Goal: Communication & Community: Answer question/provide support

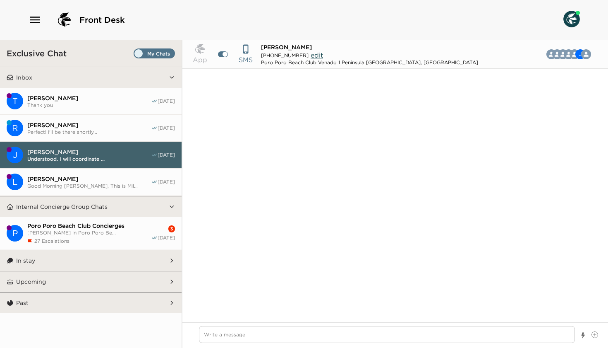
scroll to position [1777, 0]
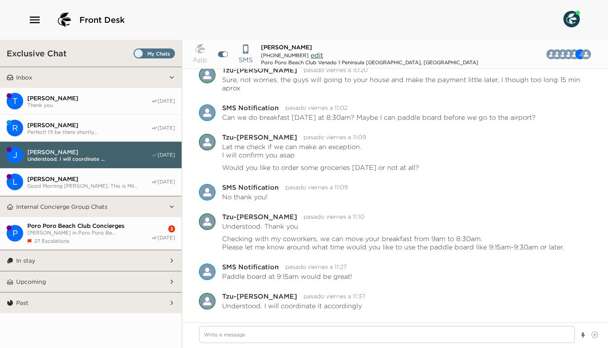
click at [72, 94] on span "[PERSON_NAME]" at bounding box center [89, 97] width 124 height 7
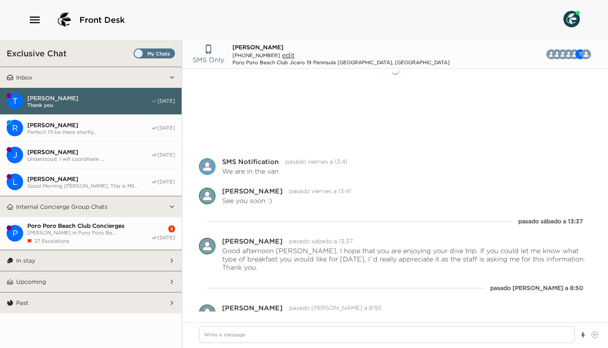
scroll to position [108, 0]
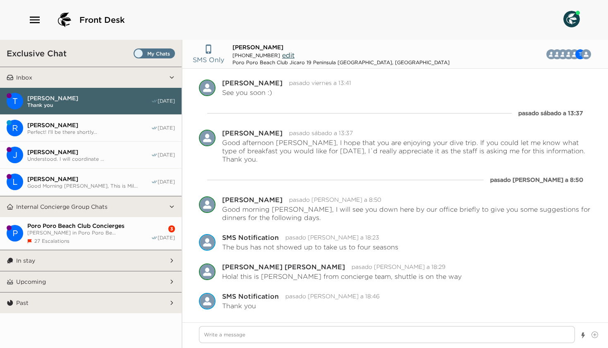
click at [62, 118] on button "R Rachel Nemeth Perfect! I'll be there shortly... 08/31/25" at bounding box center [91, 128] width 182 height 27
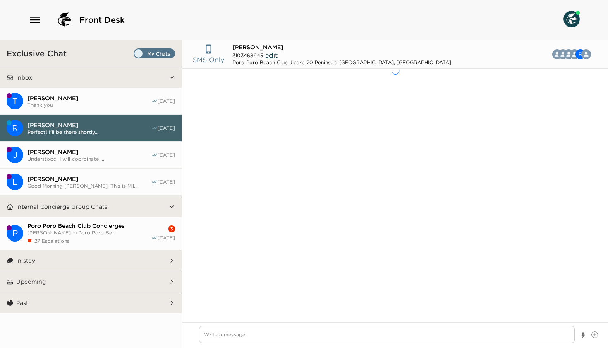
scroll to position [680, 0]
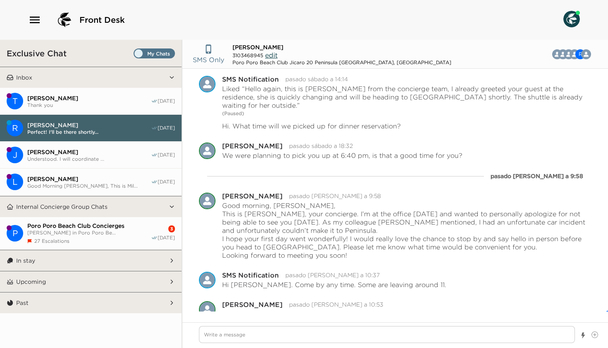
click at [60, 103] on span "Thank you" at bounding box center [89, 105] width 124 height 6
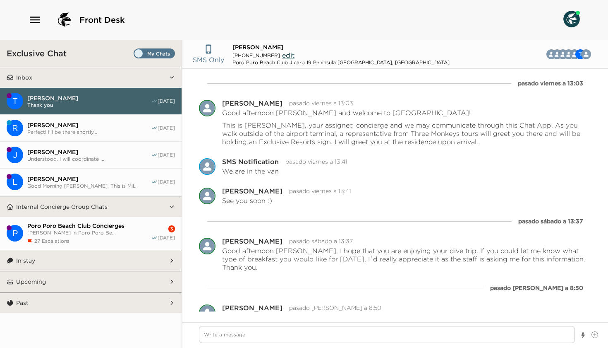
scroll to position [108, 0]
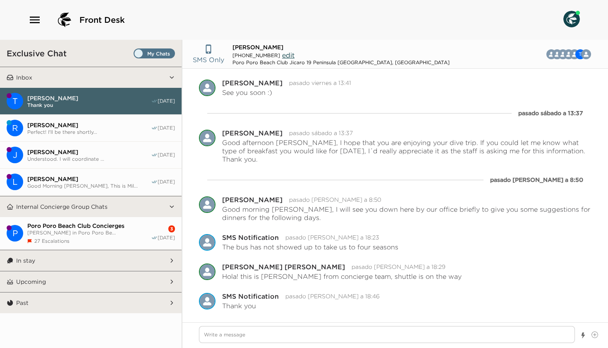
click at [62, 129] on span "Perfect! I'll be there shortly..." at bounding box center [89, 132] width 124 height 6
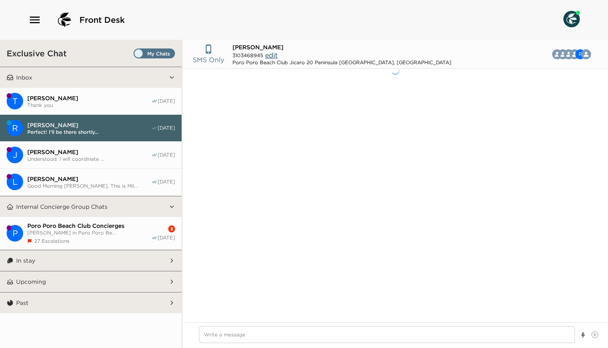
scroll to position [680, 0]
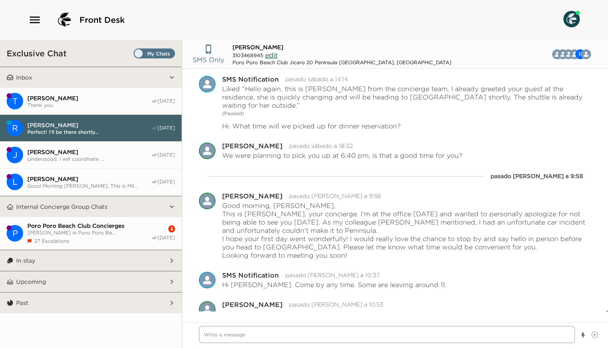
click at [244, 336] on textarea "Write a message" at bounding box center [387, 334] width 376 height 17
click at [229, 339] on textarea "Write a message" at bounding box center [387, 334] width 376 height 17
paste textarea "Hello Mrs. Nemeth, I just wanted to check in to say hello and see if there’s an…"
type textarea "x"
type textarea "Hello Mrs. Nemeth, I just wanted to check in to say hello and see if there’s an…"
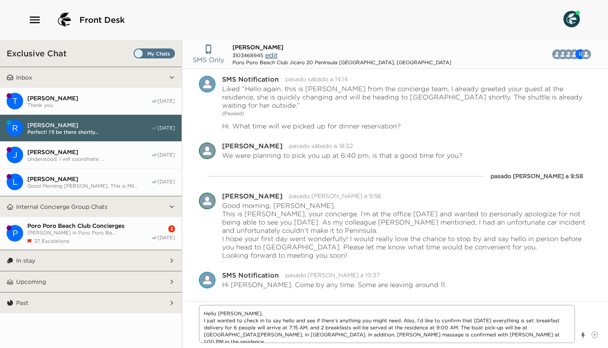
type textarea "x"
type textarea "Hello Mrs. Nemeth, I just wanted to check in to say hello and see if there’s an…"
type textarea "x"
type textarea "Hello Mrs. Nemeth, I just wanted to check in to say hello and see if there’s an…"
type textarea "x"
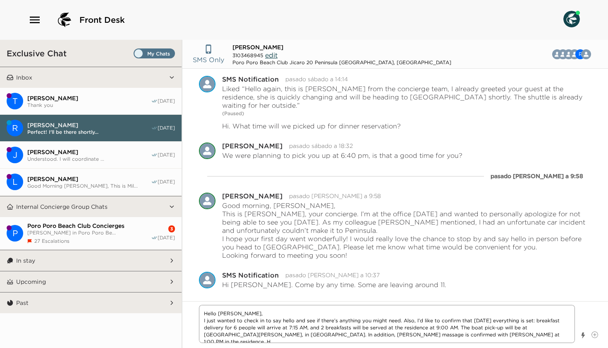
type textarea "Hello Mrs. Nemeth, I just wanted to check in to say hello and see if there’s an…"
type textarea "x"
type textarea "Hello Mrs. Nemeth, I just wanted to check in to say hello and see if there’s an…"
type textarea "x"
type textarea "Hello Mrs. Nemeth, I just wanted to check in to say hello and see if there’s an…"
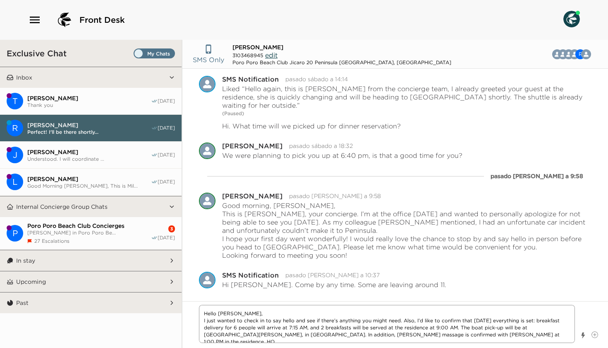
type textarea "x"
type textarea "Hello Mrs. Nemeth, I just wanted to check in to say hello and see if there’s an…"
type textarea "x"
type textarea "Hello Mrs. Nemeth, I just wanted to check in to say hello and see if there’s an…"
type textarea "x"
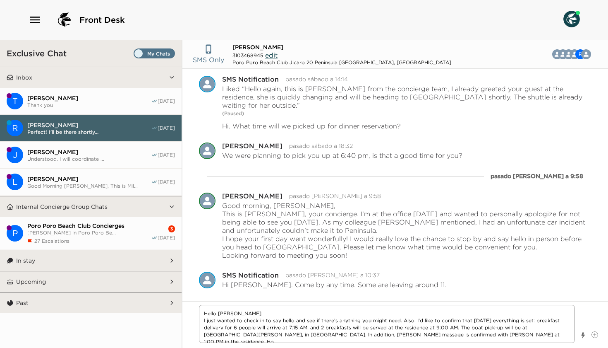
type textarea "Hello Mrs. Nemeth, I just wanted to check in to say hello and see if there’s an…"
type textarea "x"
type textarea "Hello Mrs. Nemeth, I just wanted to check in to say hello and see if there’s an…"
type textarea "x"
type textarea "Hello Mrs. Nemeth, I just wanted to check in to say hello and see if there’s an…"
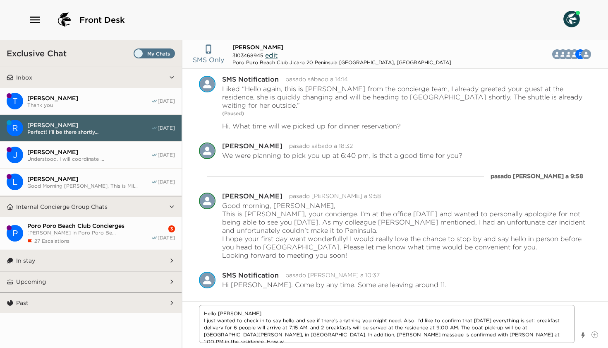
type textarea "x"
type textarea "Hello Mrs. Nemeth, I just wanted to check in to say hello and see if there’s an…"
type textarea "x"
type textarea "Hello Mrs. Nemeth, I just wanted to check in to say hello and see if there’s an…"
type textarea "x"
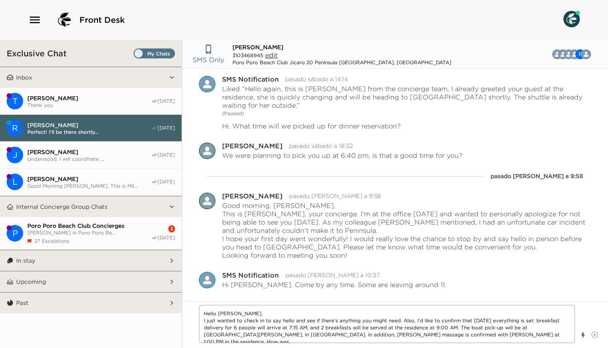
type textarea "Hello Mrs. Nemeth, I just wanted to check in to say hello and see if there’s an…"
type textarea "x"
type textarea "Hello Mrs. Nemeth, I just wanted to check in to say hello and see if there’s an…"
type textarea "x"
type textarea "Hello Mrs. Nemeth, I just wanted to check in to say hello and see if there’s an…"
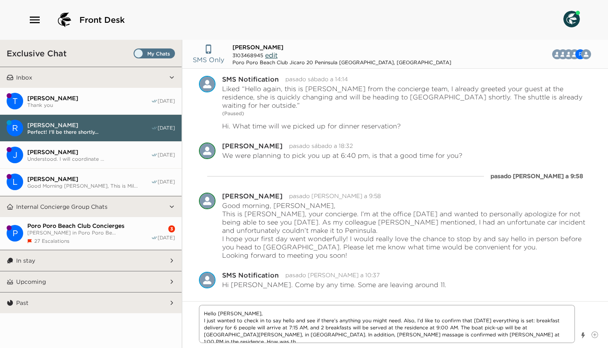
type textarea "x"
type textarea "Hello Mrs. Nemeth, I just wanted to check in to say hello and see if there’s an…"
type textarea "x"
type textarea "Hello Mrs. Nemeth, I just wanted to check in to say hello and see if there’s an…"
type textarea "x"
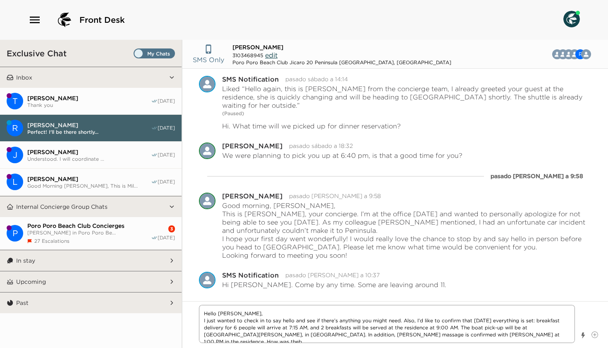
type textarea "Hello Mrs. Nemeth, I just wanted to check in to say hello and see if there’s an…"
type textarea "x"
type textarea "Hello Mrs. Nemeth, I just wanted to check in to say hello and see if there’s an…"
type textarea "x"
type textarea "Hello Mrs. Nemeth, I just wanted to check in to say hello and see if there’s an…"
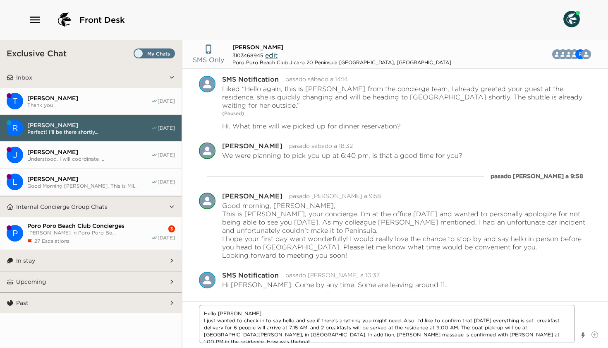
type textarea "x"
type textarea "Hello Mrs. Nemeth, I just wanted to check in to say hello and see if there’s an…"
type textarea "x"
type textarea "Hello Mrs. Nemeth, I just wanted to check in to say hello and see if there’s an…"
type textarea "x"
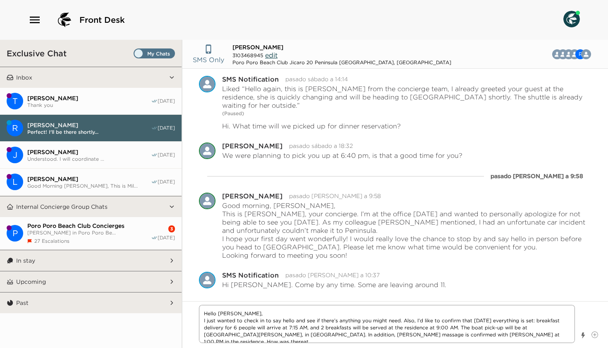
type textarea "Hello Mrs. Nemeth, I just wanted to check in to say hello and see if there’s an…"
type textarea "x"
type textarea "Hello Mrs. Nemeth, I just wanted to check in to say hello and see if there’s an…"
type textarea "x"
type textarea "Hello Mrs. Nemeth, I just wanted to check in to say hello and see if there’s an…"
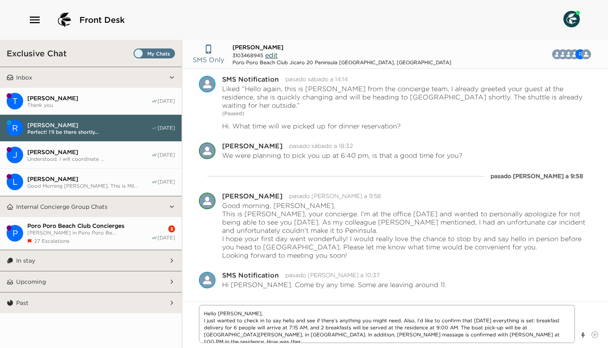
type textarea "x"
type textarea "Hello Mrs. Nemeth, I just wanted to check in to say hello and see if there’s an…"
type textarea "x"
type textarea "Hello Mrs. Nemeth, I just wanted to check in to say hello and see if there’s an…"
type textarea "x"
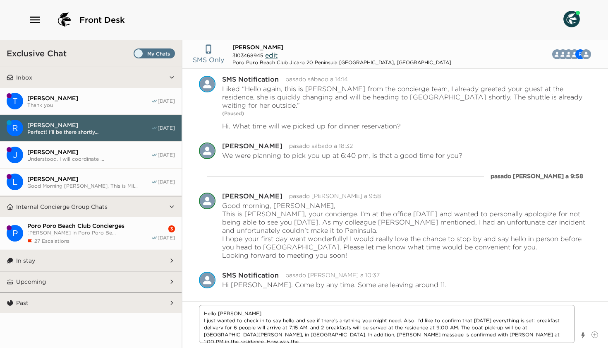
type textarea "Hello Mrs. Nemeth, I just wanted to check in to say hello and see if there’s an…"
type textarea "x"
type textarea "Hello Mrs. Nemeth, I just wanted to check in to say hello and see if there’s an…"
type textarea "x"
type textarea "Hello Mrs. Nemeth, I just wanted to check in to say hello and see if there’s an…"
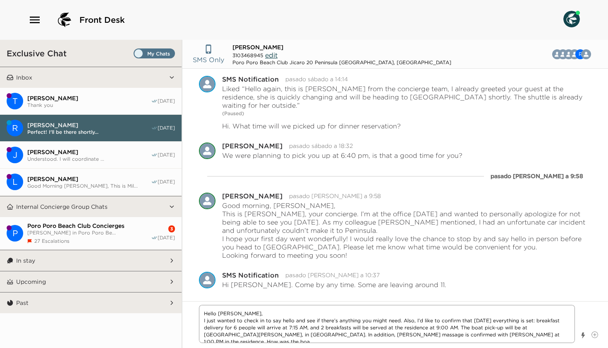
type textarea "x"
type textarea "Hello Mrs. Nemeth, I just wanted to check in to say hello and see if there’s an…"
type textarea "x"
type textarea "Hello Mrs. Nemeth, I just wanted to check in to say hello and see if there’s an…"
type textarea "x"
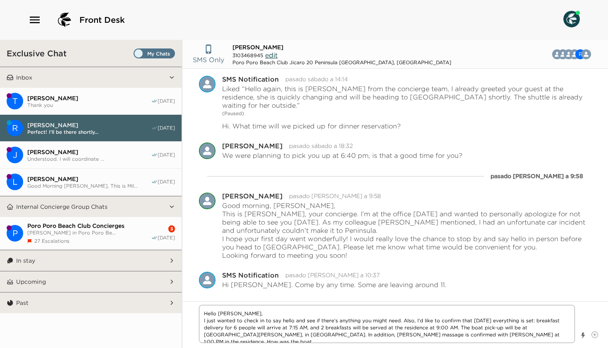
type textarea "Hello Mrs. Nemeth, I just wanted to check in to say hello and see if there’s an…"
type textarea "x"
type textarea "Hello Mrs. Nemeth, I just wanted to check in to say hello and see if there’s an…"
type textarea "x"
type textarea "Hello Mrs. Nemeth, I just wanted to check in to say hello and see if there’s an…"
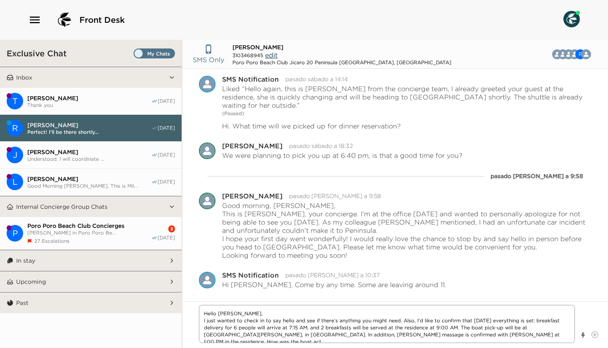
type textarea "x"
type textarea "Hello Mrs. Nemeth, I just wanted to check in to say hello and see if there’s an…"
type textarea "x"
type textarea "Hello Mrs. Nemeth, I just wanted to check in to say hello and see if there’s an…"
type textarea "x"
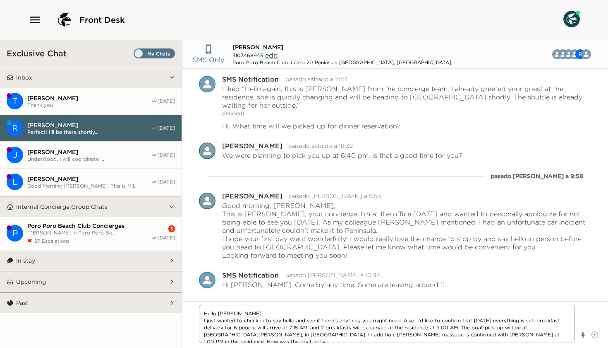
type textarea "Hello Mrs. Nemeth, I just wanted to check in to say hello and see if there’s an…"
type textarea "x"
type textarea "Hello Mrs. Nemeth, I just wanted to check in to say hello and see if there’s an…"
type textarea "x"
type textarea "Hello Mrs. Nemeth, I just wanted to check in to say hello and see if there’s an…"
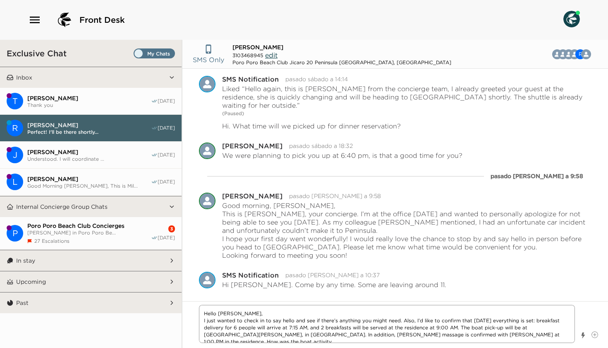
type textarea "x"
type textarea "Hello Mrs. Nemeth, I just wanted to check in to say hello and see if there’s an…"
type textarea "x"
type textarea "Hello Mrs. Nemeth, I just wanted to check in to say hello and see if there’s an…"
type textarea "x"
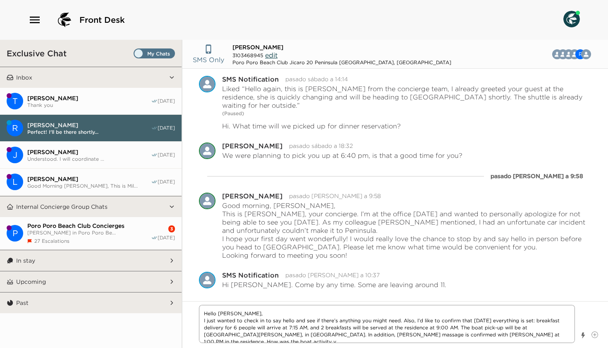
type textarea "Hello Mrs. Nemeth, I just wanted to check in to say hello and see if there’s an…"
type textarea "x"
type textarea "Hello Mrs. Nemeth, I just wanted to check in to say hello and see if there’s an…"
type textarea "x"
type textarea "Hello Mrs. Nemeth, I just wanted to check in to say hello and see if there’s an…"
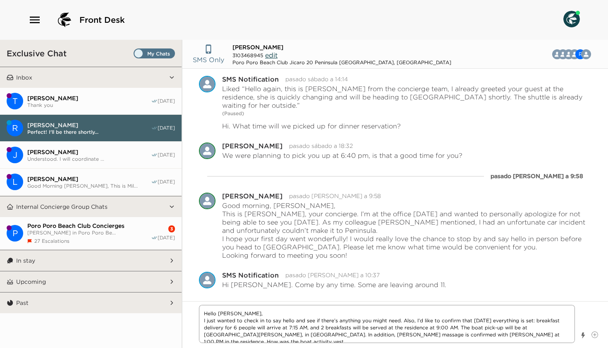
type textarea "x"
type textarea "Hello Mrs. Nemeth, I just wanted to check in to say hello and see if there’s an…"
type textarea "x"
type textarea "Hello Mrs. Nemeth, I just wanted to check in to say hello and see if there’s an…"
type textarea "x"
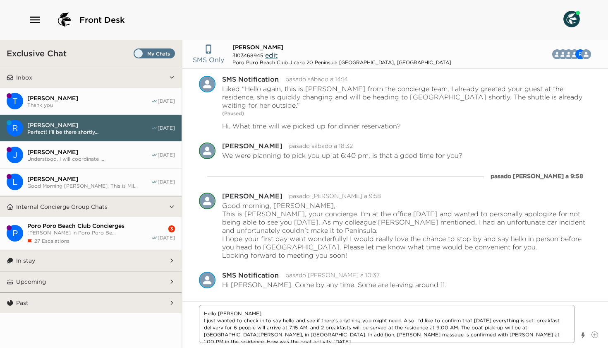
type textarea "Hello Mrs. Nemeth, I just wanted to check in to say hello and see if there’s an…"
type textarea "x"
type textarea "Hello Mrs. Nemeth, I just wanted to check in to say hello and see if there’s an…"
type textarea "x"
type textarea "Hello Mrs. Nemeth, I just wanted to check in to say hello and see if there’s an…"
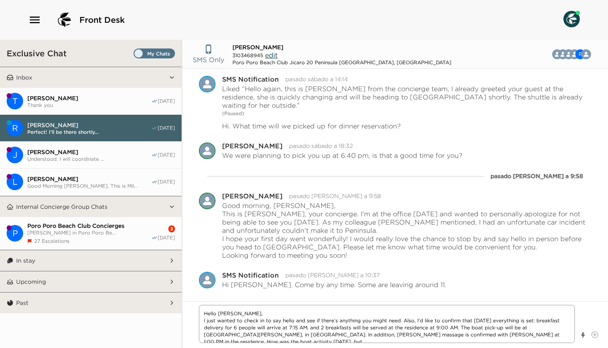
type textarea "x"
type textarea "Hello Mrs. Nemeth, I just wanted to check in to say hello and see if there’s an…"
type textarea "x"
type textarea "Hello Mrs. Nemeth, I just wanted to check in to say hello and see if there’s an…"
type textarea "x"
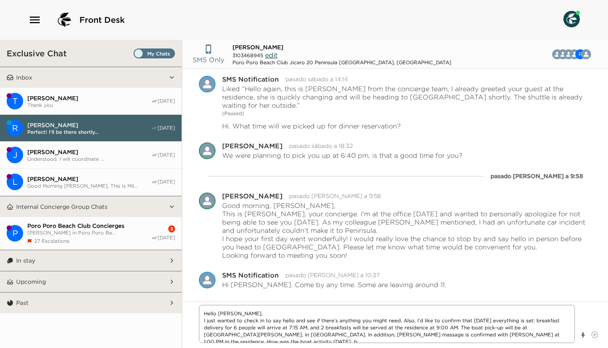
type textarea "Hello Mrs. Nemeth, I just wanted to check in to say hello and see if there’s an…"
type textarea "x"
type textarea "Hello Mrs. Nemeth, I just wanted to check in to say hello and see if there’s an…"
type textarea "x"
type textarea "Hello Mrs. Nemeth, I just wanted to check in to say hello and see if there’s an…"
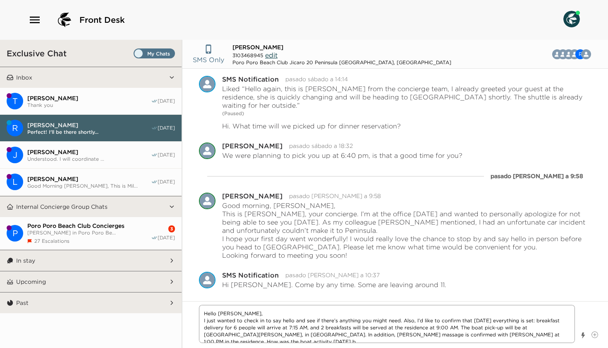
type textarea "x"
type textarea "Hello Mrs. Nemeth, I just wanted to check in to say hello and see if there’s an…"
type textarea "x"
type textarea "Hello Mrs. Nemeth, I just wanted to check in to say hello and see if there’s an…"
type textarea "x"
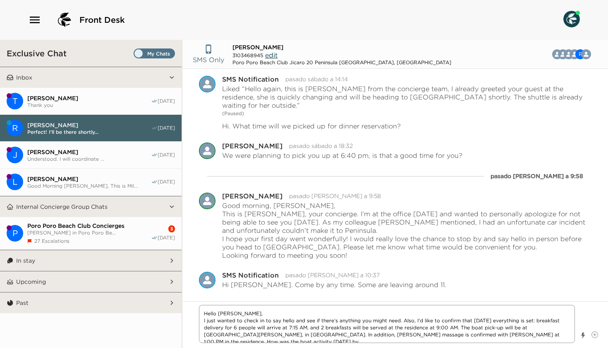
type textarea "Hello Mrs. Nemeth, I just wanted to check in to say hello and see if there’s an…"
type textarea "x"
type textarea "Hello Mrs. Nemeth, I just wanted to check in to say hello and see if there’s an…"
type textarea "x"
type textarea "Hello Mrs. Nemeth, I just wanted to check in to say hello and see if there’s an…"
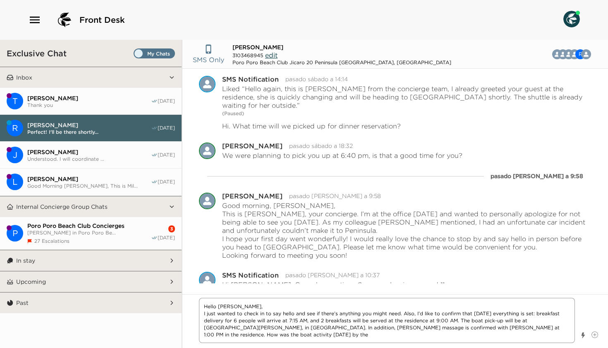
type textarea "x"
type textarea "Hello Mrs. Nemeth, I just wanted to check in to say hello and see if there’s an…"
type textarea "x"
type textarea "Hello Mrs. Nemeth, I just wanted to check in to say hello and see if there’s an…"
type textarea "x"
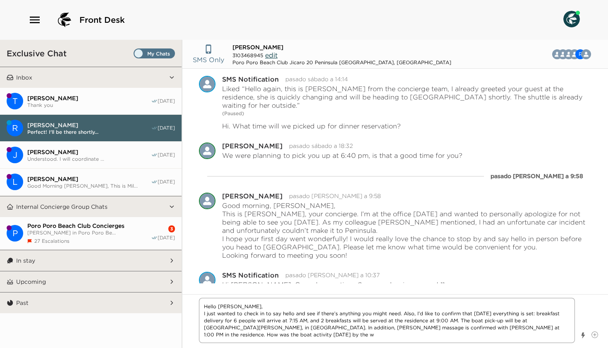
type textarea "Hello Mrs. Nemeth, I just wanted to check in to say hello and see if there’s an…"
type textarea "x"
type textarea "Hello Mrs. Nemeth, I just wanted to check in to say hello and see if there’s an…"
type textarea "x"
type textarea "Hello Mrs. Nemeth, I just wanted to check in to say hello and see if there’s an…"
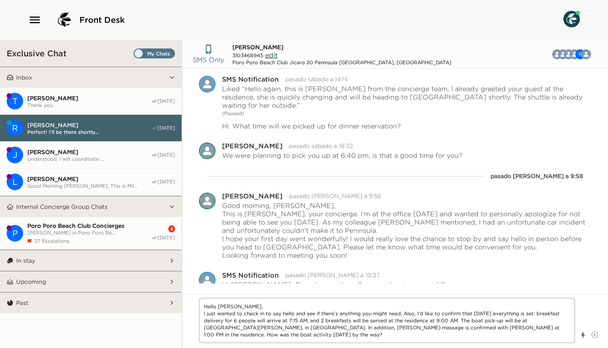
drag, startPoint x: 236, startPoint y: 337, endPoint x: 192, endPoint y: 304, distance: 55.3
click at [192, 304] on div "Hello Mrs. Nemeth, I just wanted to check in to say hello and see if there’s an…" at bounding box center [396, 321] width 426 height 54
click at [446, 331] on textarea "Hello Mrs. Nemeth, I just wanted to check in to say hello and see if there’s an…" at bounding box center [387, 320] width 376 height 45
drag, startPoint x: 468, startPoint y: 327, endPoint x: 469, endPoint y: 336, distance: 8.4
click at [469, 336] on textarea "Hello Mrs. Nemeth, I just wanted to check in to say hello and see if there’s an…" at bounding box center [387, 320] width 376 height 45
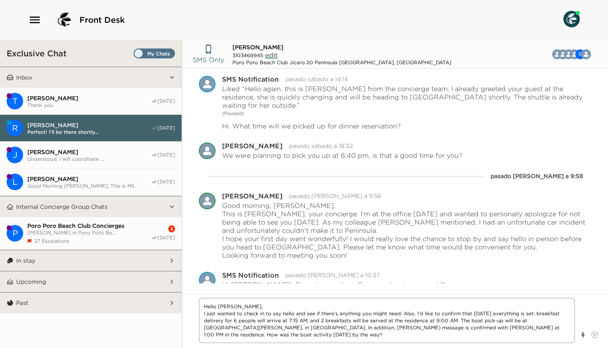
paste textarea "By the way, how was the boat activity yesterd"
type textarea "x"
type textarea "Hello Mrs. Nemeth, I just wanted to check in to say hello and see if there’s an…"
type textarea "x"
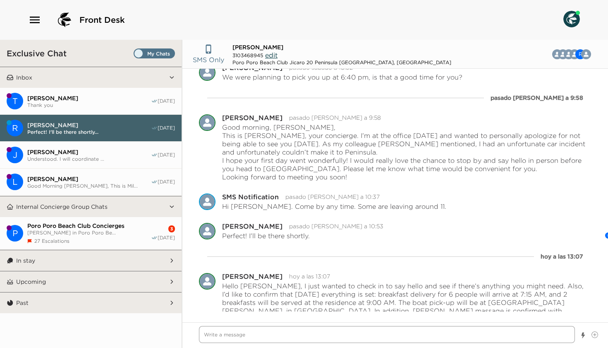
scroll to position [763, 0]
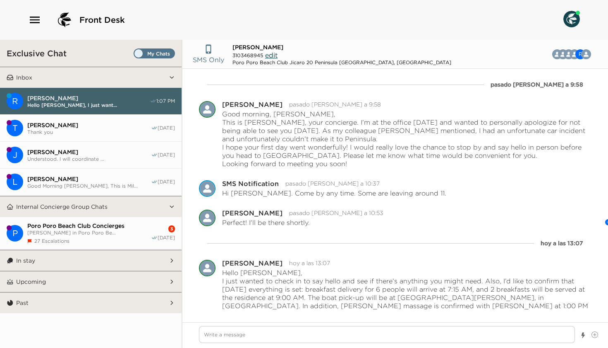
click at [50, 130] on span "Thank you" at bounding box center [89, 132] width 124 height 6
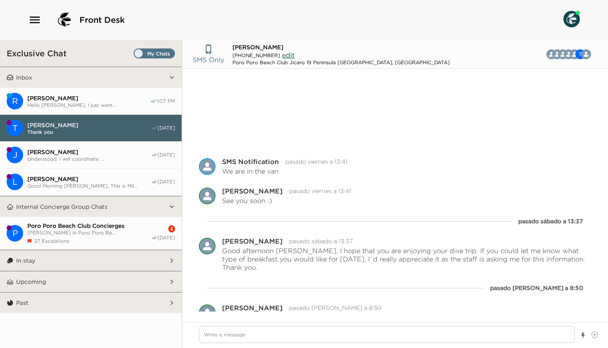
scroll to position [108, 0]
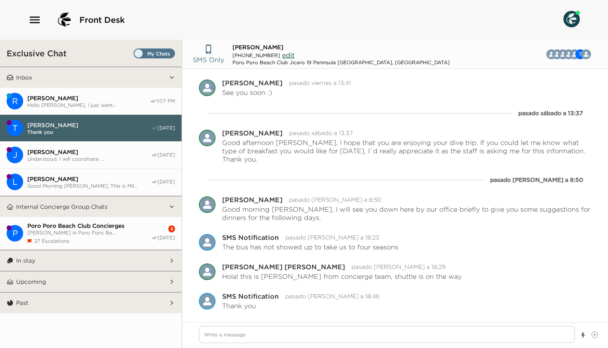
click at [55, 109] on button "R Rachel Nemeth Hello Mrs. Nemeth, I just want... 1:07 PM" at bounding box center [91, 101] width 182 height 27
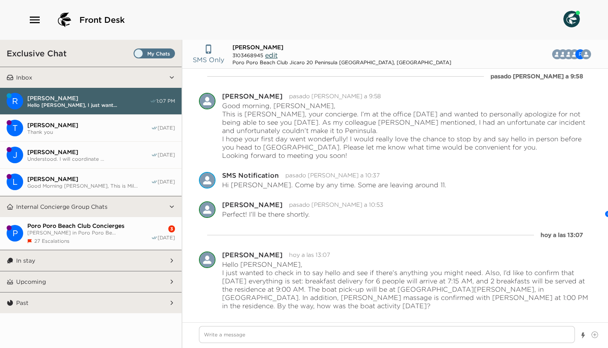
scroll to position [1364, 0]
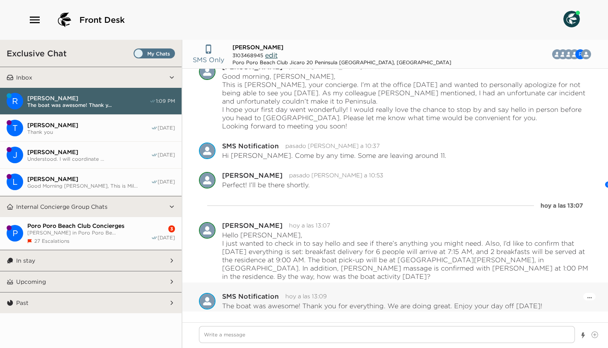
drag, startPoint x: 551, startPoint y: 306, endPoint x: 224, endPoint y: 305, distance: 326.9
click at [224, 305] on div "The boat was awesome! Thank you for everything. We are doing great. Enjoy your …" at bounding box center [407, 305] width 370 height 8
copy p "The boat was awesome! Thank you for everything. We are doing great. Enjoy your …"
click at [293, 336] on textarea "Write a message" at bounding box center [387, 334] width 376 height 17
paste textarea "I’m so glad to hear you enjoyed the boat—thank you for letting me know! It’s wo…"
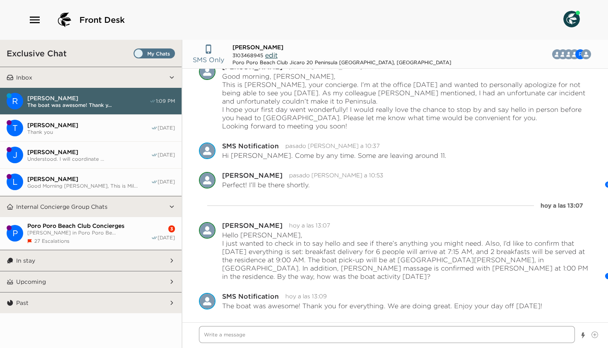
type textarea "x"
type textarea "I’m so glad to hear you enjoyed the boat—thank you for letting me know! It’s wo…"
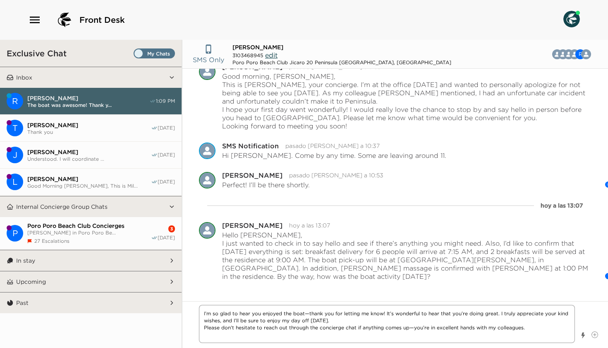
click at [307, 313] on textarea "I’m so glad to hear you enjoyed the boat—thank you for letting me know! It’s wo…" at bounding box center [387, 324] width 376 height 38
type textarea "x"
type textarea "I’m so glad to hear you enjoyed the boatthank you for letting me know! It’s won…"
type textarea "x"
type textarea "I’m so glad to hear you enjoyed the boat!thank you for letting me know! It’s wo…"
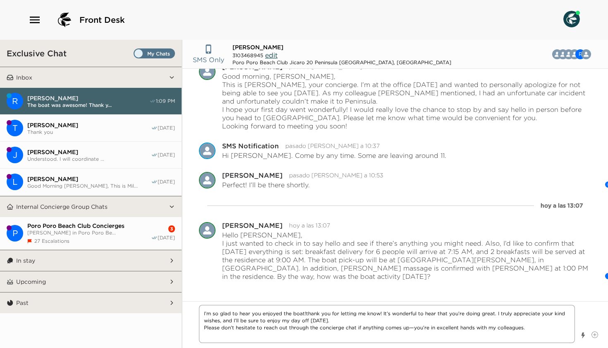
type textarea "x"
type textarea "I’m so glad to hear you enjoyed the boat! thank you for letting me know! It’s w…"
type textarea "x"
type textarea "I’m so glad to hear you enjoyed the boat! hank you for letting me know! It’s wo…"
type textarea "x"
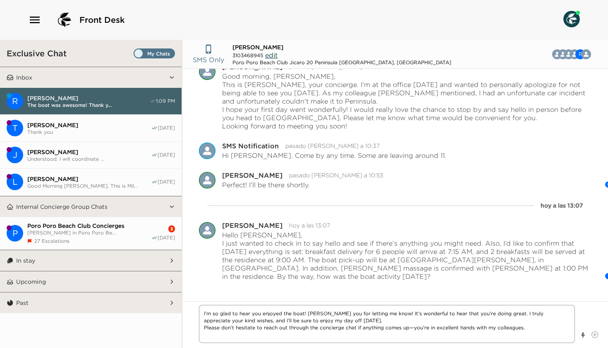
type textarea "I’m so glad to hear you enjoyed the boat! Thank you for letting me know! It’s w…"
click at [362, 322] on textarea "I’m so glad to hear you enjoyed the boat! Thank you for letting me know! It’s w…" at bounding box center [387, 324] width 376 height 38
click at [410, 328] on textarea "I’m so glad to hear you enjoyed the boat! Thank you for letting me know! It’s w…" at bounding box center [387, 324] width 376 height 38
type textarea "x"
type textarea "I’m so glad to hear you enjoyed the boat! Thank you for letting me know! It’s w…"
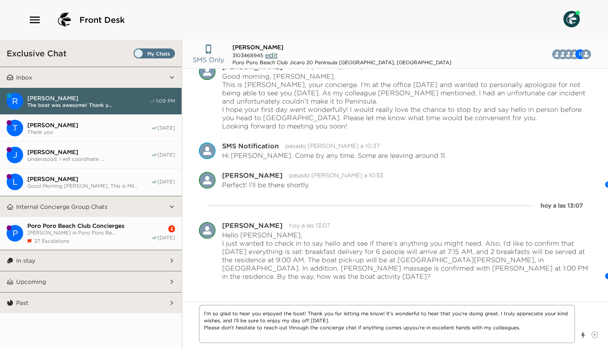
type textarea "x"
type textarea "I’m so glad to hear you enjoyed the boat! Thank you for letting me know! It’s w…"
type textarea "x"
type textarea "I’m so glad to hear you enjoyed the boat! Thank you for letting me know! It’s w…"
type textarea "x"
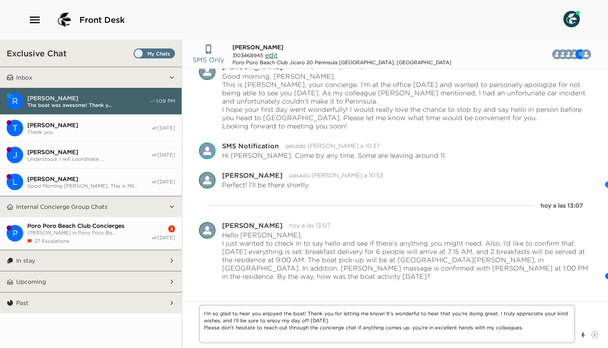
type textarea "I’m so glad to hear you enjoyed the boat! Thank you for letting me know! It’s w…"
type textarea "x"
type textarea "I’m so glad to hear you enjoyed the boat! Thank you for letting me know! It’s w…"
click at [529, 328] on textarea "I’m so glad to hear you enjoyed the boat! Thank you for letting me know! It’s w…" at bounding box center [387, 324] width 376 height 38
type textarea "x"
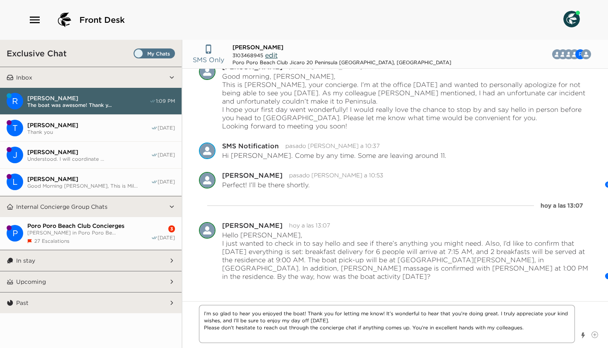
type textarea "I’m so glad to hear you enjoyed the boat! Thank you for letting me know! It’s w…"
type textarea "x"
type textarea "I’m so glad to hear you enjoyed the boat! Thank you for letting me know! It’s w…"
type textarea "x"
type textarea "I’m so glad to hear you enjoyed the boat! Thank you for letting me know! It’s w…"
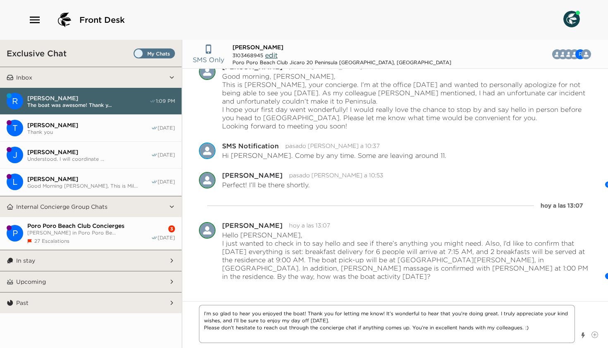
type textarea "x"
type textarea "I’m so glad to hear you enjoyed the boat! Thank you for letting me know! It’s w…"
type textarea "x"
type textarea "I’m so glad to hear you enjoyed the boat! Thank you for letting me know! It’s w…"
type textarea "x"
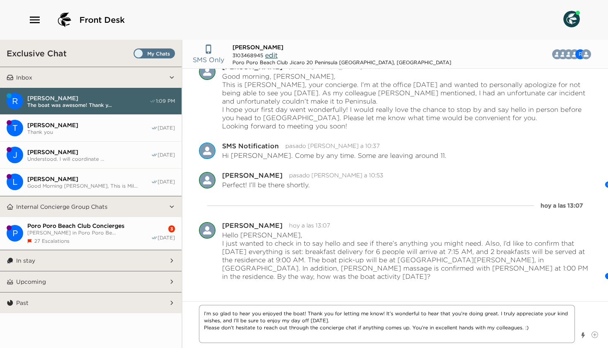
type textarea "I’m so glad to hear you enjoyed the boat! Thank you for letting me know! It’s w…"
type textarea "x"
type textarea "I’m so glad to hear you enjoyed the boat! Thank you for letting me know! It’s w…"
type textarea "x"
type textarea "I’m so glad to hear you enjoyed the boat! Thank you for letting me know! It’s w…"
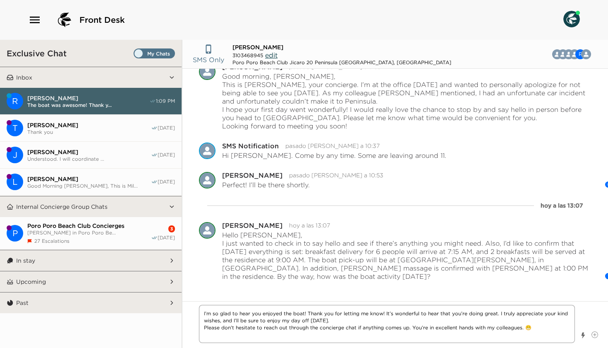
type textarea "x"
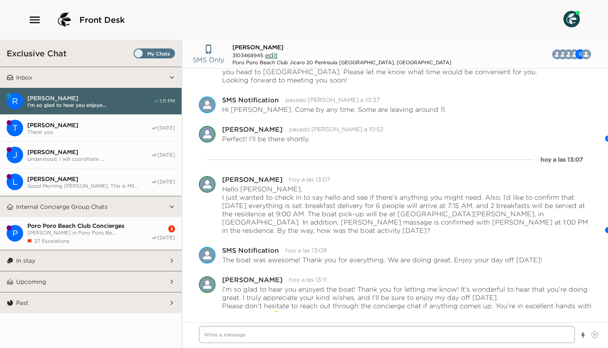
scroll to position [1448, 0]
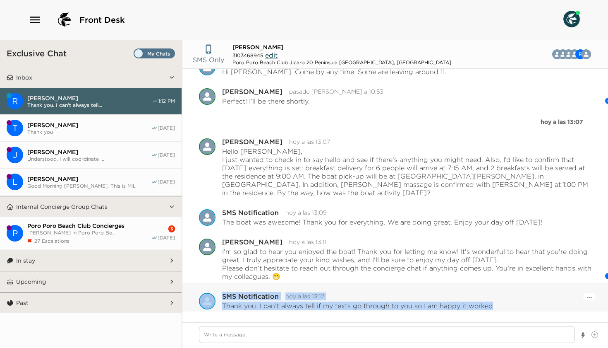
drag, startPoint x: 505, startPoint y: 303, endPoint x: 217, endPoint y: 304, distance: 288.0
click at [217, 304] on div "Pause Escalation SMS Notification hoy a las 13:12 Thank you. I can’t always tel…" at bounding box center [395, 301] width 393 height 17
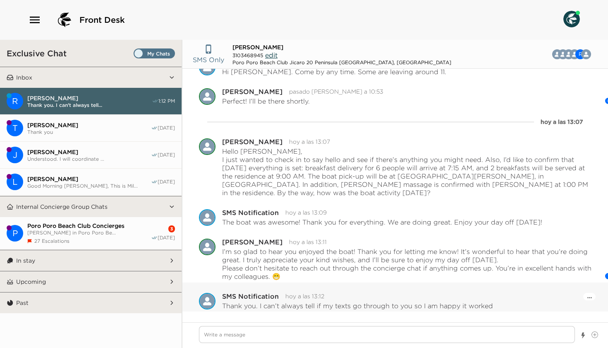
click at [229, 303] on p "Thank you. I can’t always tell if my texts go through to you so I am happy it w…" at bounding box center [357, 305] width 271 height 8
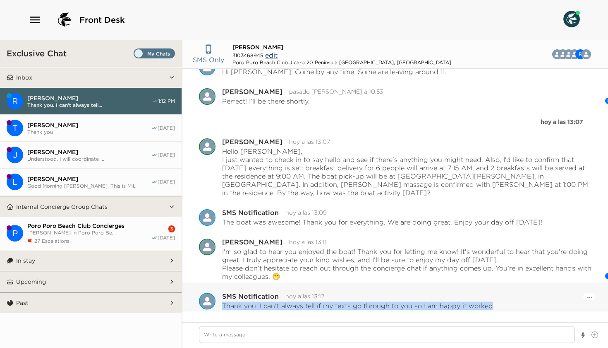
drag, startPoint x: 223, startPoint y: 305, endPoint x: 515, endPoint y: 304, distance: 292.2
click at [515, 304] on div "Thank you. I can’t always tell if my texts go through to you so I am happy it w…" at bounding box center [407, 305] width 370 height 8
copy p "Thank you. I can’t always tell if my texts go through to you so I am happy it w…"
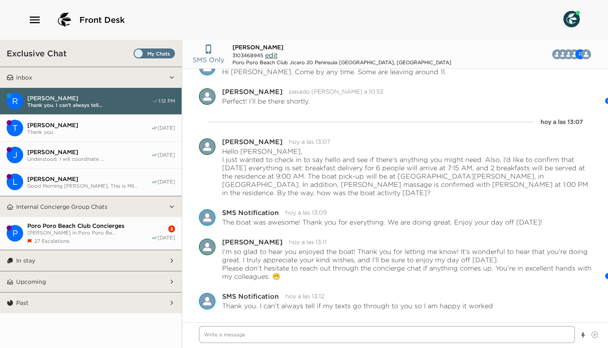
click at [293, 330] on textarea "Write a message" at bounding box center [387, 334] width 376 height 17
type textarea "x"
type textarea "Y"
type textarea "x"
type textarea "Yo"
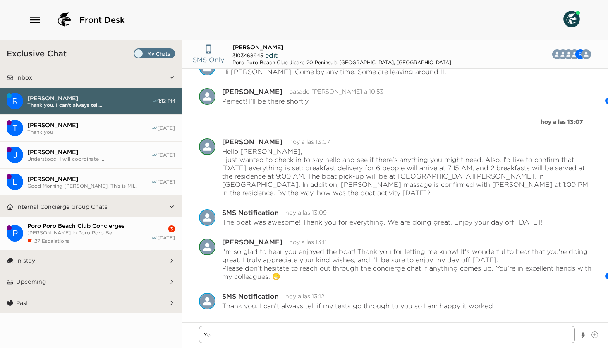
type textarea "x"
type textarea "You"
type textarea "x"
type textarea "You"
type textarea "x"
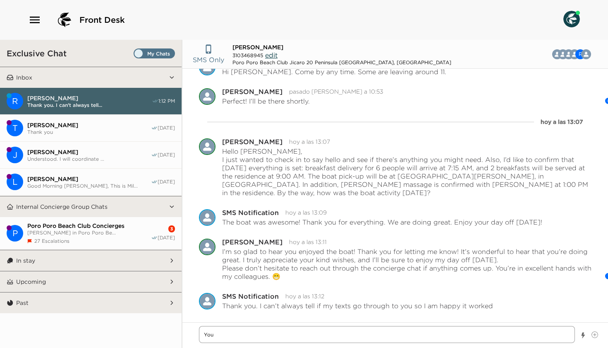
type textarea "You a"
type textarea "x"
type textarea "You ar"
type textarea "x"
type textarea "You are"
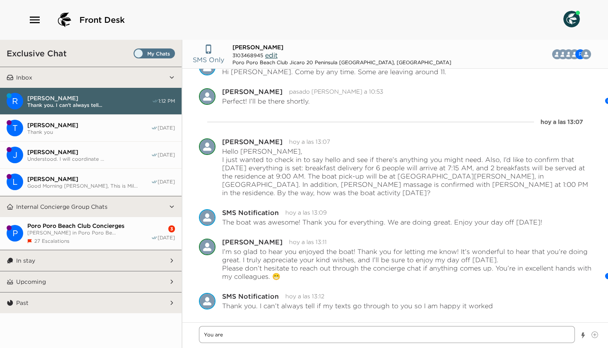
type textarea "x"
type textarea "You are"
type textarea "x"
type textarea "You are m"
type textarea "x"
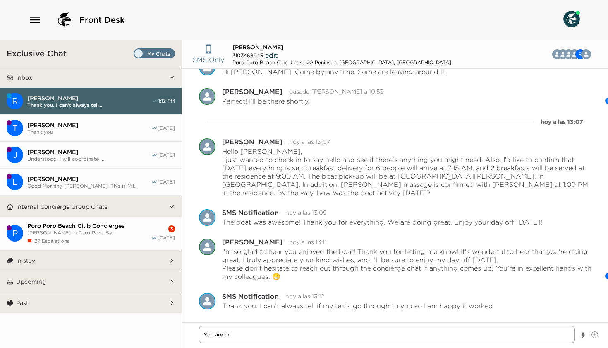
type textarea "You are mo"
type textarea "x"
type textarea "You are mor"
type textarea "x"
type textarea "You are more"
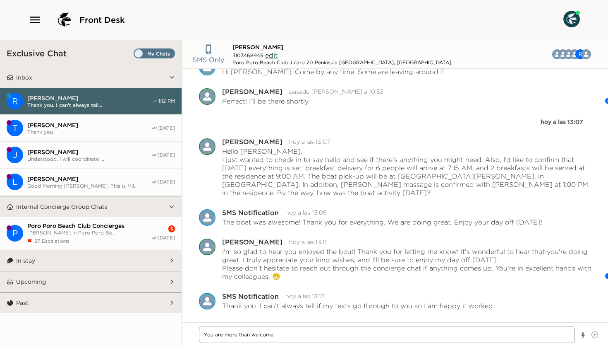
paste textarea "I did receive it perfectly, so no worries at all—it came through just fine."
click at [386, 335] on textarea "You are more than welcome. I did receive it perfectly, so no worries at all—it …" at bounding box center [387, 334] width 376 height 17
click at [447, 336] on textarea "You are more than welcome. I did receive it perfectly, so no worries at all! it…" at bounding box center [387, 334] width 376 height 17
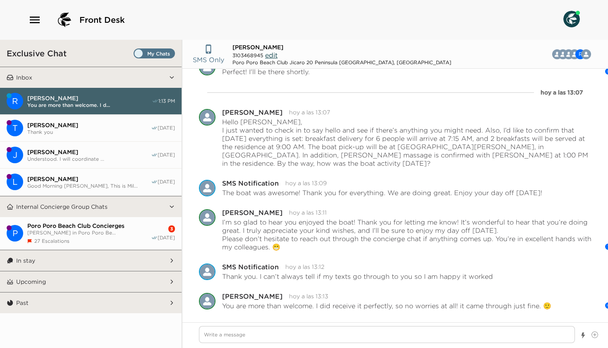
click at [82, 127] on span "Tony McCLinton" at bounding box center [89, 124] width 124 height 7
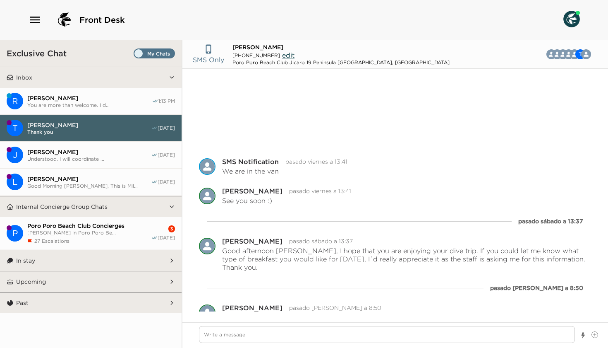
scroll to position [108, 0]
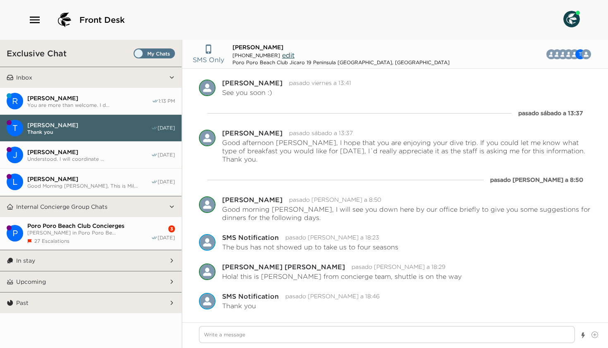
click at [77, 102] on span "You are more than welcome. I d..." at bounding box center [89, 105] width 125 height 6
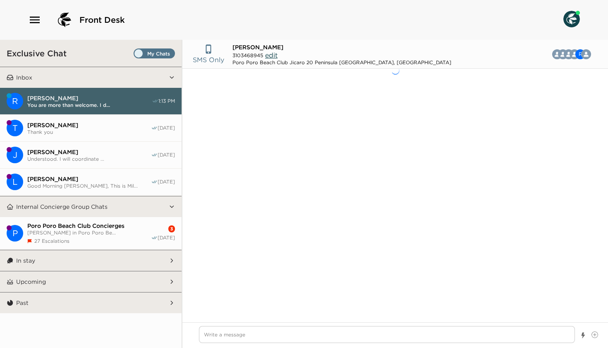
scroll to position [906, 0]
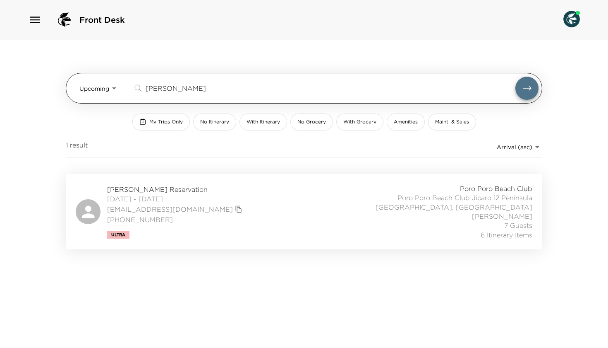
drag, startPoint x: 186, startPoint y: 89, endPoint x: 144, endPoint y: 83, distance: 43.1
click at [144, 83] on div "Cobaugh ​" at bounding box center [336, 88] width 406 height 23
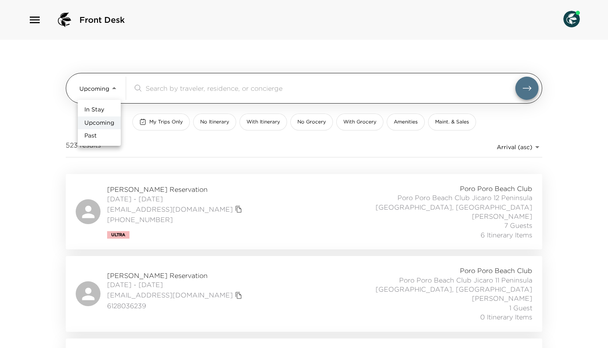
click at [94, 87] on body "Front Desk Upcoming Upcoming ​ My Trips Only No Itinerary With Itinerary No Gro…" at bounding box center [304, 174] width 608 height 348
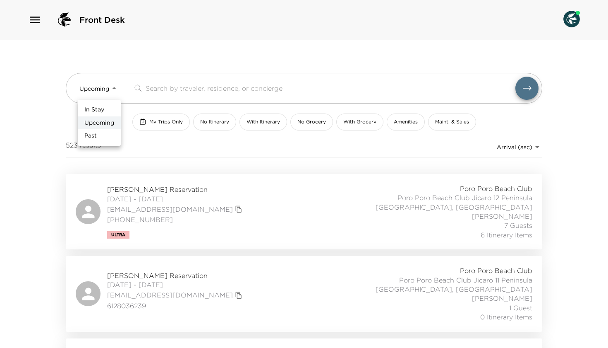
click at [94, 112] on span "In Stay" at bounding box center [94, 110] width 20 height 8
type input "In-Stay"
click at [164, 124] on span "My Trips Only" at bounding box center [166, 121] width 34 height 7
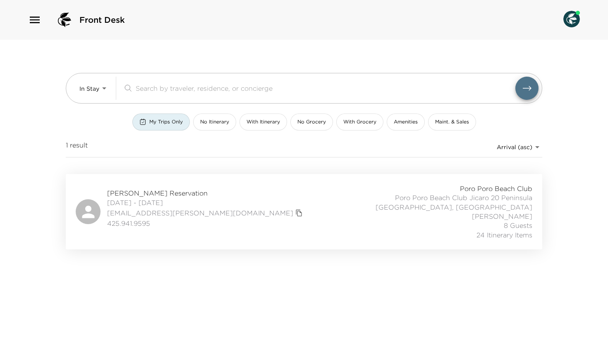
click at [146, 195] on span "Deborah Chaves-Hjort Reservation" at bounding box center [206, 192] width 198 height 9
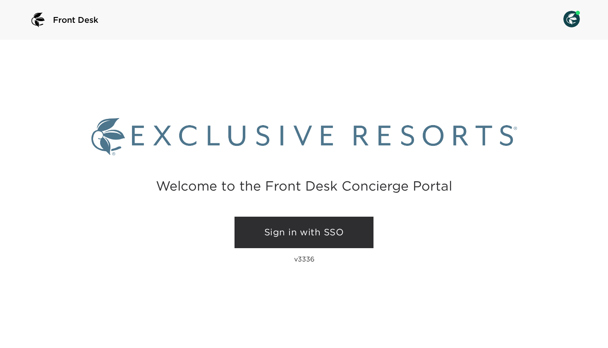
click at [297, 231] on link "Sign in with SSO" at bounding box center [304, 231] width 139 height 31
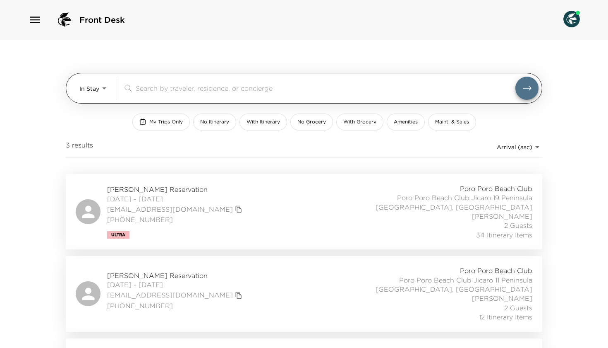
click at [84, 88] on body "Front Desk In Stay In-Stay ​ My Trips Only No Itinerary With Itinerary No Groce…" at bounding box center [304, 174] width 608 height 348
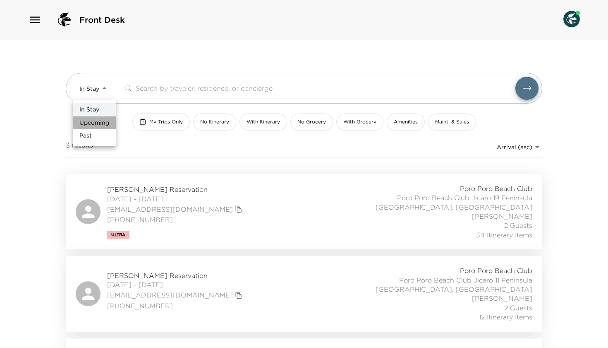
click at [91, 122] on span "Upcoming" at bounding box center [94, 123] width 30 height 8
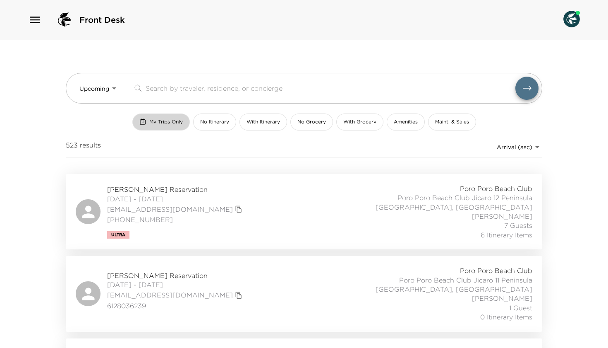
click at [155, 122] on span "My Trips Only" at bounding box center [166, 121] width 34 height 7
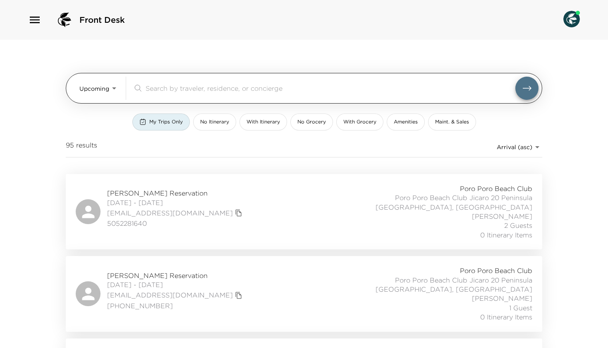
click at [93, 90] on body "Front Desk Upcoming Upcoming ​ My Trips Only No Itinerary With Itinerary No Gro…" at bounding box center [304, 174] width 608 height 348
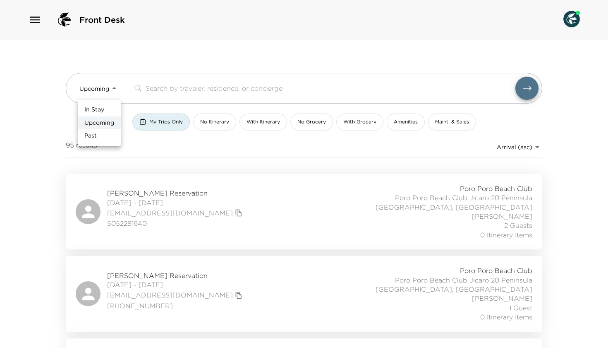
click at [93, 105] on li "In Stay" at bounding box center [99, 109] width 43 height 13
type input "In-Stay"
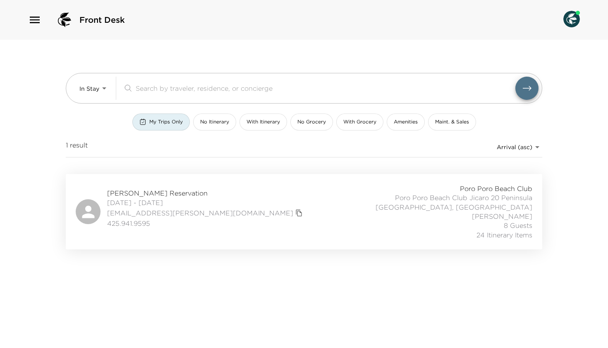
click at [131, 196] on span "Deborah Chaves-Hjort Reservation" at bounding box center [206, 192] width 198 height 9
click at [133, 191] on span "Deborah Chaves-Hjort Reservation" at bounding box center [206, 192] width 198 height 9
click at [125, 0] on div "Front Desk" at bounding box center [304, 20] width 608 height 40
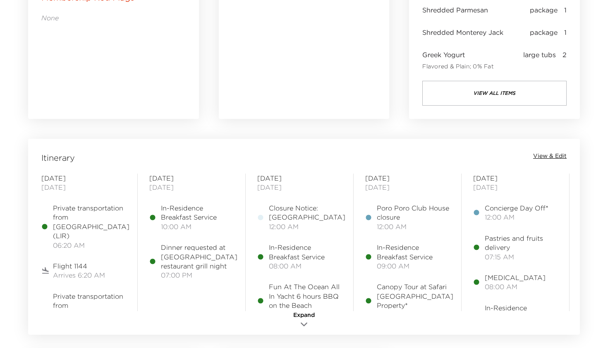
scroll to position [562, 0]
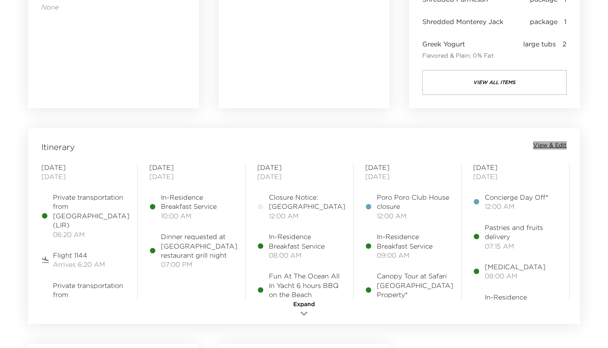
click at [553, 142] on span "View & Edit" at bounding box center [550, 145] width 34 height 8
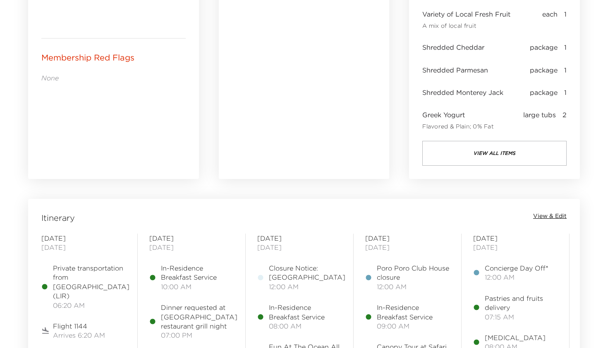
scroll to position [562, 0]
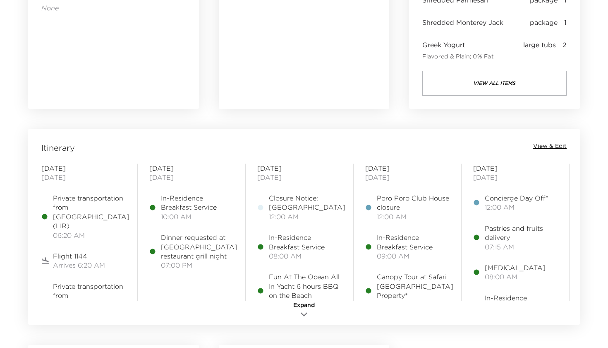
click at [556, 145] on span "View & Edit" at bounding box center [550, 146] width 34 height 8
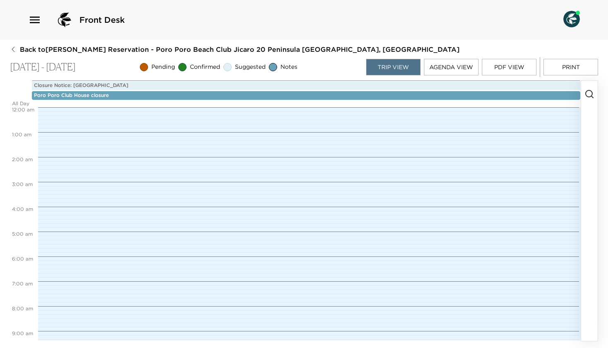
scroll to position [157, 0]
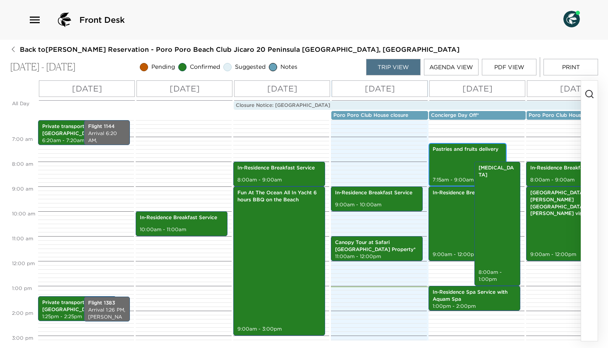
click at [448, 167] on div "Pastries and fruits delivery 7:15am - 9:00am" at bounding box center [467, 164] width 73 height 41
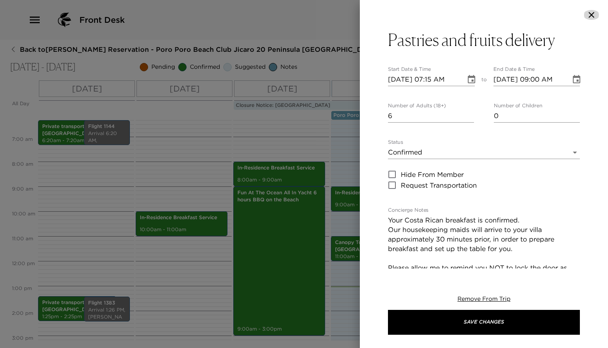
click at [593, 12] on icon "button" at bounding box center [592, 15] width 10 height 10
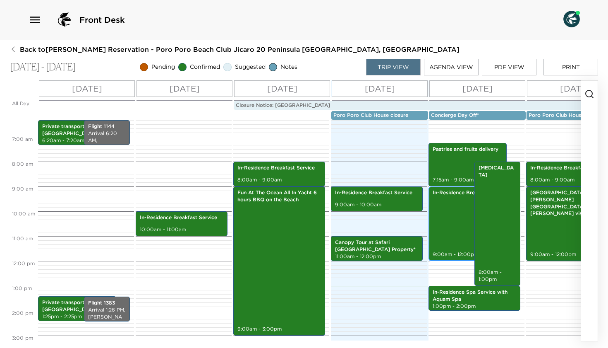
click at [444, 210] on div "In-Residence Breakfast Service 9:00am - 12:00pm" at bounding box center [474, 223] width 87 height 72
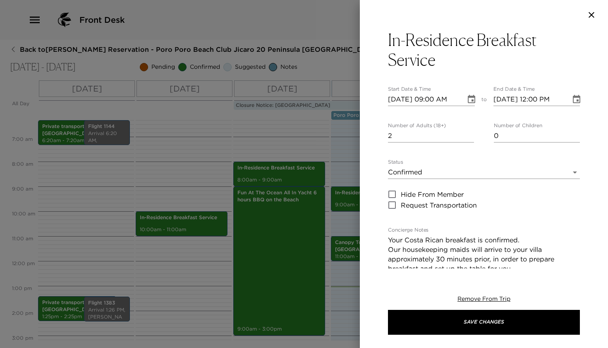
click at [594, 15] on icon "button" at bounding box center [592, 15] width 10 height 10
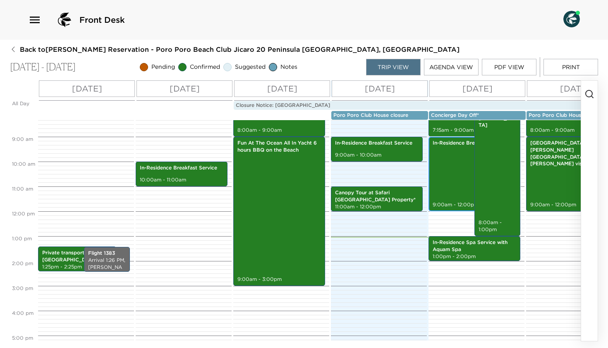
scroll to position [207, 0]
